Goal: Transaction & Acquisition: Purchase product/service

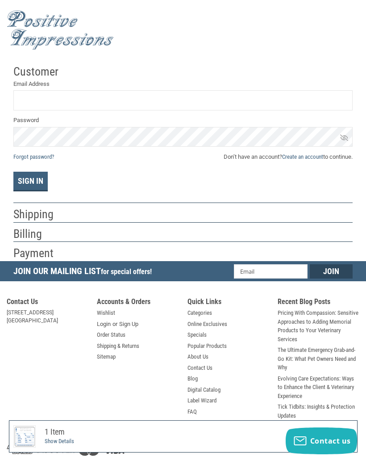
click at [176, 102] on input "Email Address" at bounding box center [183, 100] width 340 height 20
type input "[EMAIL_ADDRESS][DOMAIN_NAME]"
click at [327, 156] on span "Don’t have an account? Create an account to continue." at bounding box center [288, 156] width 129 height 9
click at [265, 159] on span "Don’t have an account? Create an account to continue." at bounding box center [288, 156] width 129 height 9
click at [320, 153] on link "Create an account" at bounding box center [302, 156] width 41 height 7
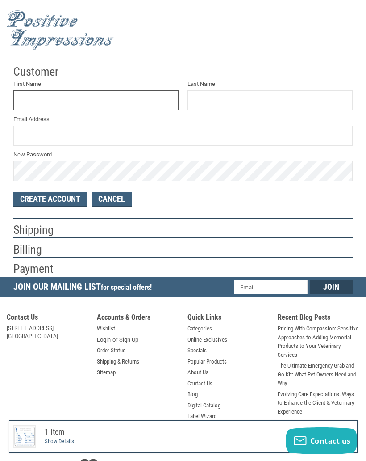
click at [37, 100] on input "First Name" at bounding box center [95, 100] width 165 height 20
type input "DA"
click at [288, 107] on input "Last Name" at bounding box center [270, 100] width 165 height 20
type input "KI"
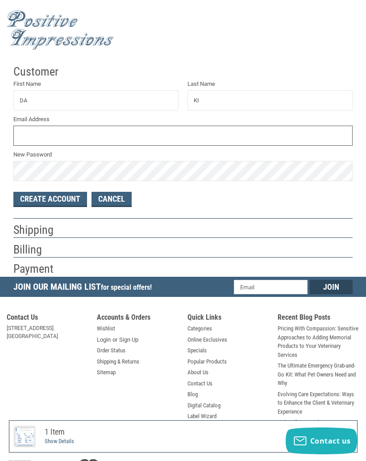
click at [25, 133] on input "Email Address" at bounding box center [183, 136] width 340 height 20
type input "[EMAIL_ADDRESS][DOMAIN_NAME]"
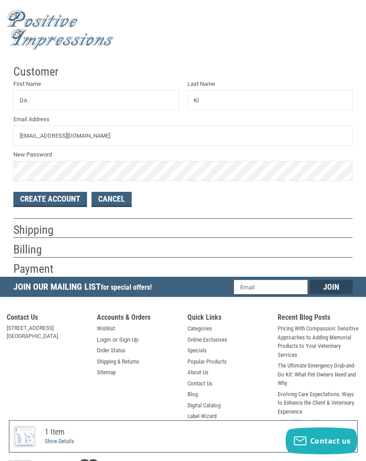
click at [37, 195] on button "Create Account" at bounding box center [50, 199] width 74 height 15
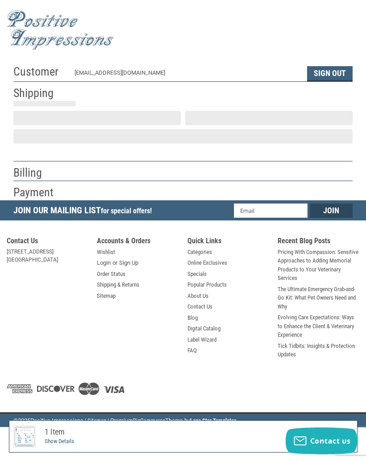
select select "US"
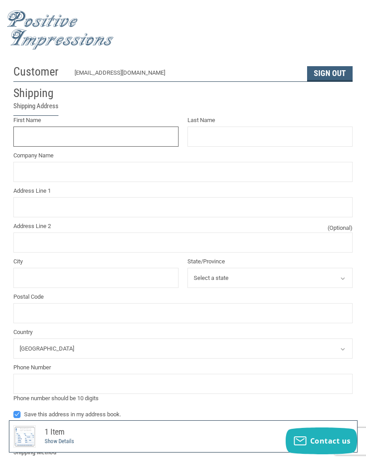
click at [89, 135] on input "First Name" at bounding box center [95, 136] width 165 height 20
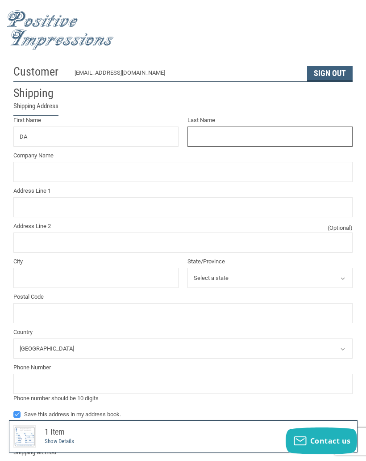
click at [301, 131] on input "Last Name" at bounding box center [270, 136] width 165 height 20
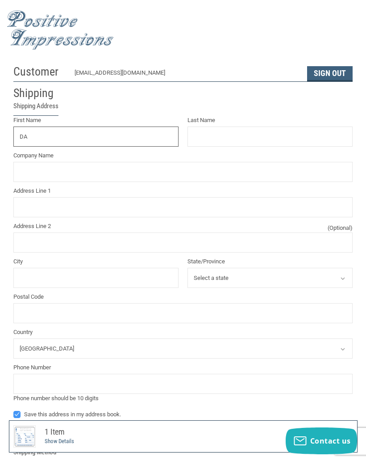
click at [64, 143] on input "DA" at bounding box center [95, 136] width 165 height 20
click at [339, 368] on label "Phone Number" at bounding box center [183, 367] width 340 height 9
click at [0, 0] on input "Phone Number" at bounding box center [0, 0] width 0 height 0
click at [76, 135] on input "DANs" at bounding box center [95, 136] width 165 height 20
type input "[PERSON_NAME]"
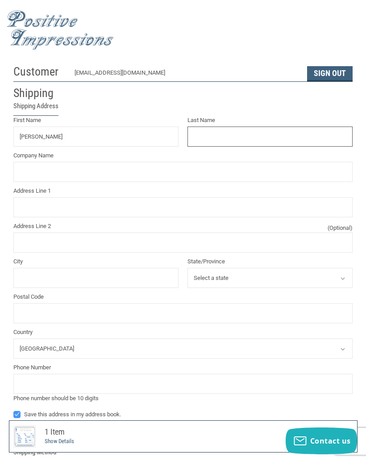
click at [255, 140] on input "Last Name" at bounding box center [270, 136] width 165 height 20
click at [362, 402] on div "Customer [EMAIL_ADDRESS][DOMAIN_NAME] Sign Out Shipping Shipping Address First …" at bounding box center [183, 348] width 366 height 576
click at [257, 139] on input "K" at bounding box center [270, 136] width 165 height 20
type input "KINg"
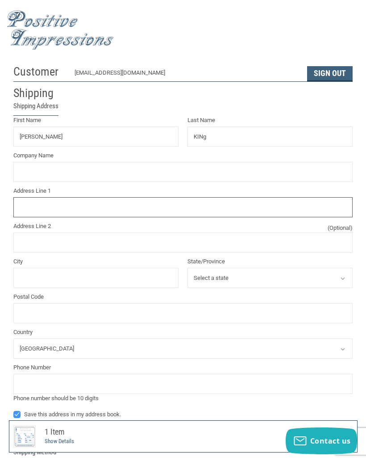
click at [136, 203] on input "Address Line 1" at bounding box center [183, 207] width 340 height 20
type input "[STREET_ADDRESS][PERSON_NAME]"
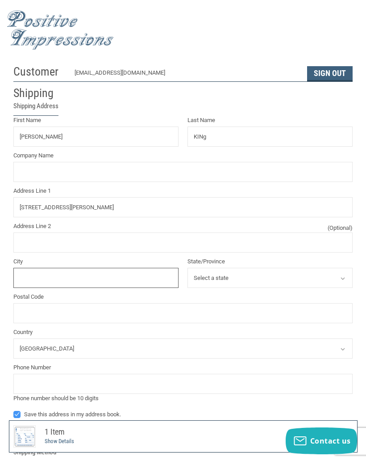
type input "[GEOGRAPHIC_DATA]"
select select "OH"
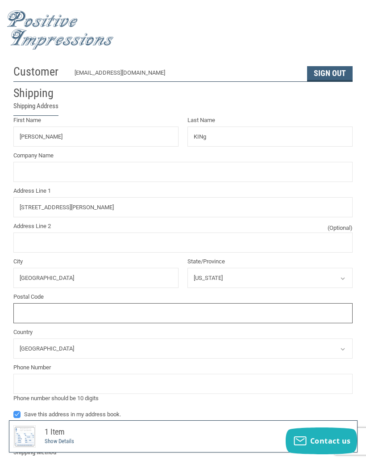
type input "45502"
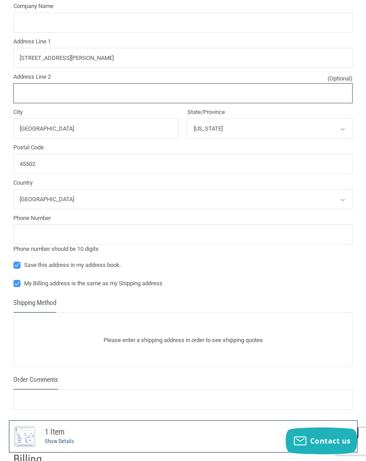
scroll to position [151, 0]
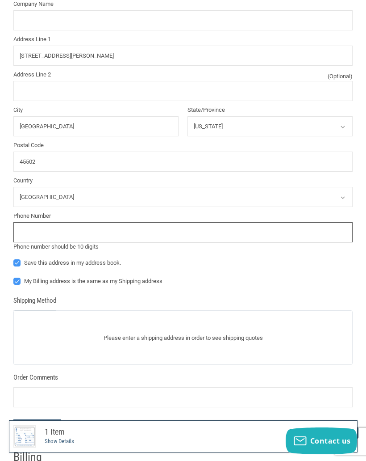
click at [179, 234] on input "tel" at bounding box center [183, 232] width 340 height 20
type input "9376051440"
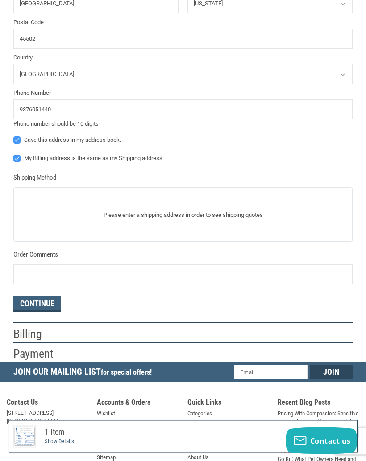
scroll to position [290, 0]
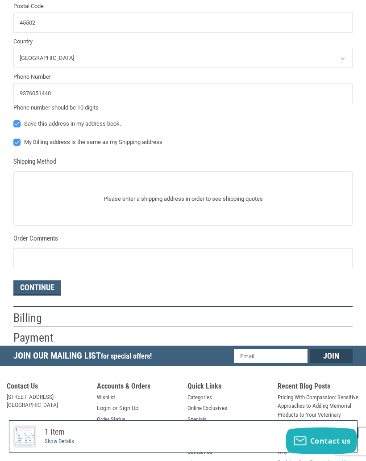
click at [35, 286] on button "Continue" at bounding box center [37, 287] width 48 height 15
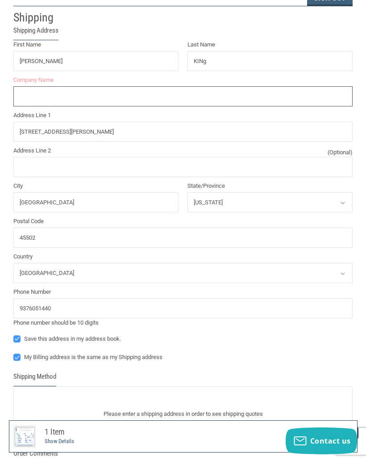
scroll to position [0, 0]
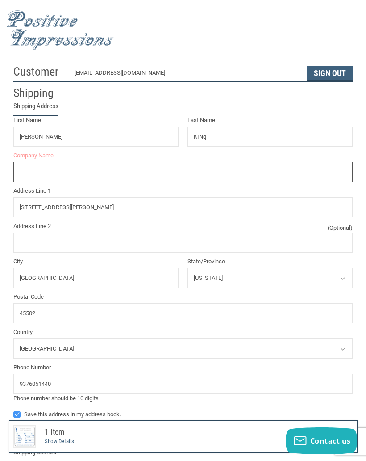
click at [143, 172] on input "Company Name" at bounding box center [183, 172] width 340 height 20
type input "[PERSON_NAME]"
radio input "true"
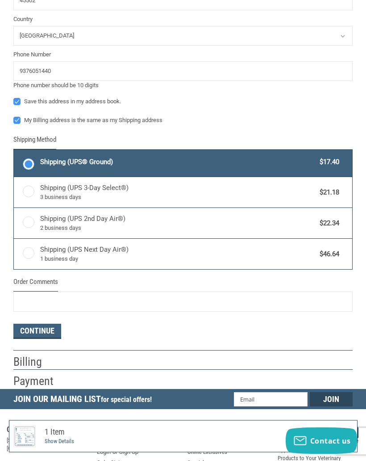
scroll to position [327, 0]
type input "[PERSON_NAME] DVM"
click at [33, 330] on button "Continue" at bounding box center [37, 331] width 48 height 15
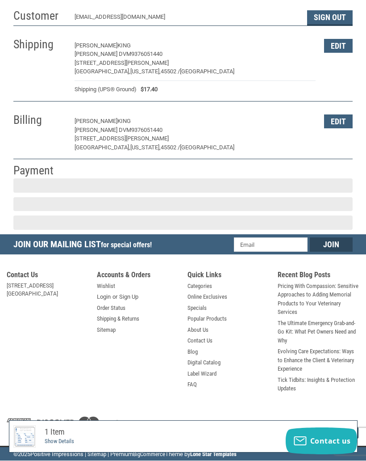
scroll to position [6, 0]
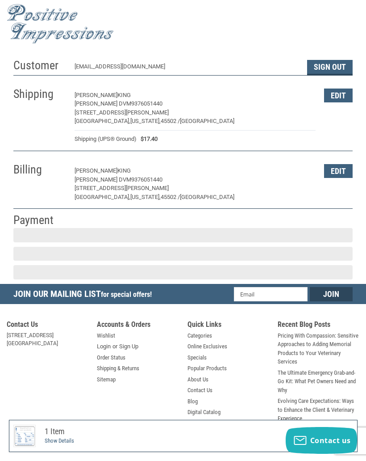
click at [32, 332] on address "[STREET_ADDRESS] [GEOGRAPHIC_DATA], [GEOGRAPHIC_DATA] 54615 [PHONE_NUMBER]" at bounding box center [48, 348] width 82 height 32
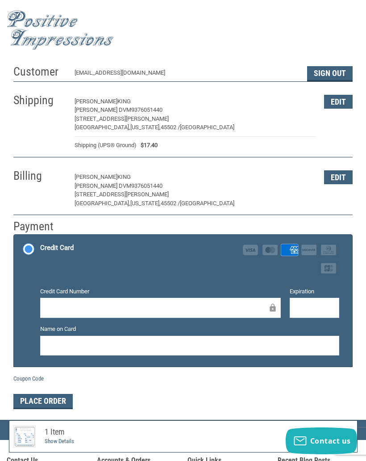
click at [333, 302] on div at bounding box center [315, 308] width 50 height 20
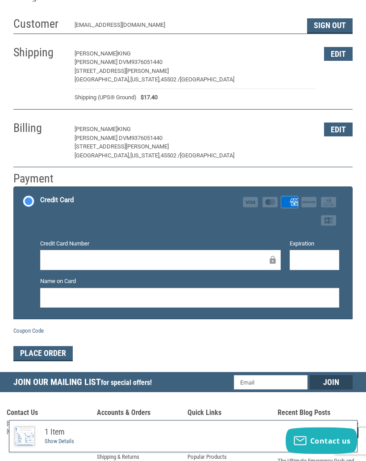
scroll to position [48, 0]
click at [33, 351] on button "Place Order" at bounding box center [42, 353] width 59 height 15
